Goal: Navigation & Orientation: Find specific page/section

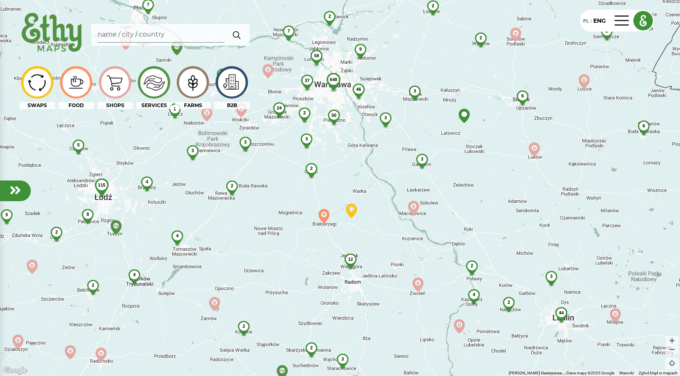
click at [422, 155] on div "3" at bounding box center [422, 159] width 21 height 11
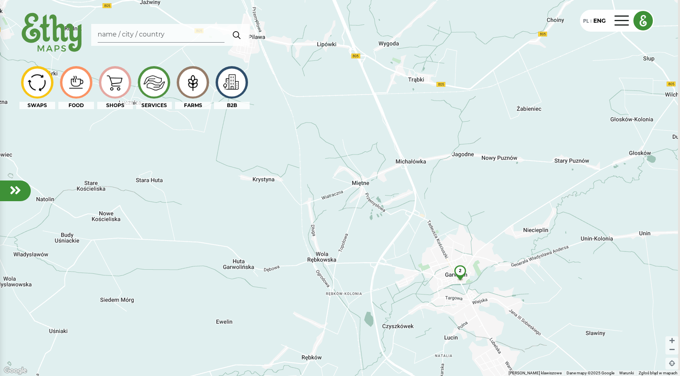
drag, startPoint x: 486, startPoint y: 201, endPoint x: 483, endPoint y: 175, distance: 26.1
click at [483, 175] on div "2" at bounding box center [340, 188] width 680 height 376
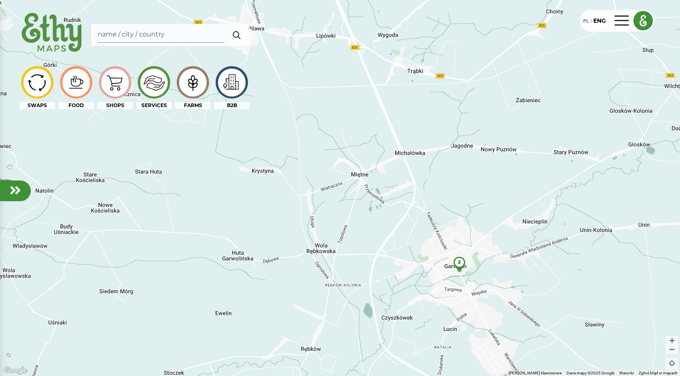
click at [460, 261] on span "2" at bounding box center [459, 261] width 2 height 5
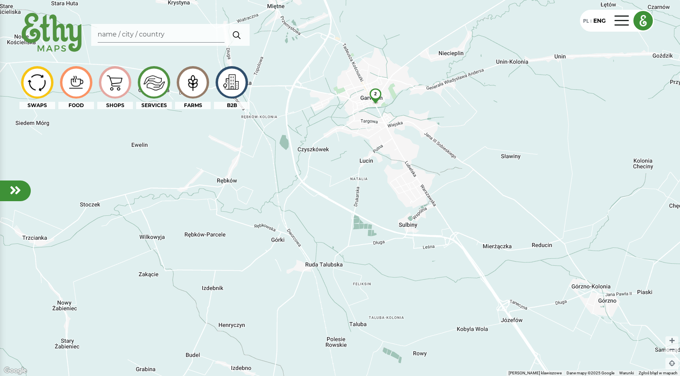
drag, startPoint x: 408, startPoint y: 285, endPoint x: 396, endPoint y: 171, distance: 114.1
click at [396, 171] on div "2" at bounding box center [340, 188] width 680 height 376
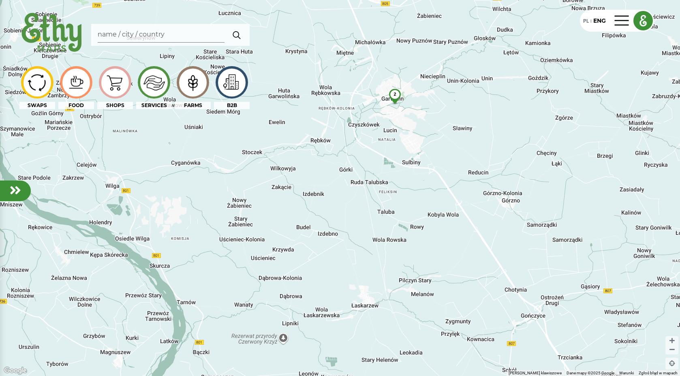
drag, startPoint x: 442, startPoint y: 266, endPoint x: 450, endPoint y: 219, distance: 48.3
click at [450, 219] on div "2" at bounding box center [340, 188] width 680 height 376
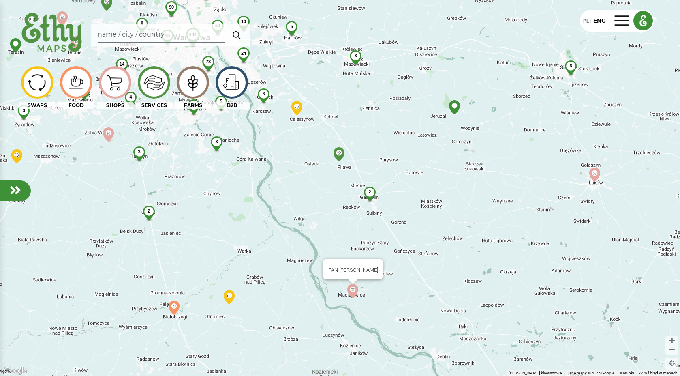
click at [351, 289] on img at bounding box center [353, 291] width 14 height 14
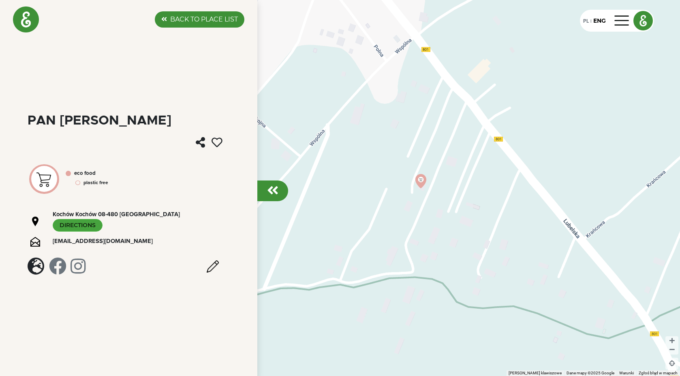
click at [103, 219] on link "DIRECTIONS" at bounding box center [78, 225] width 50 height 13
